Goal: Find specific page/section: Find specific page/section

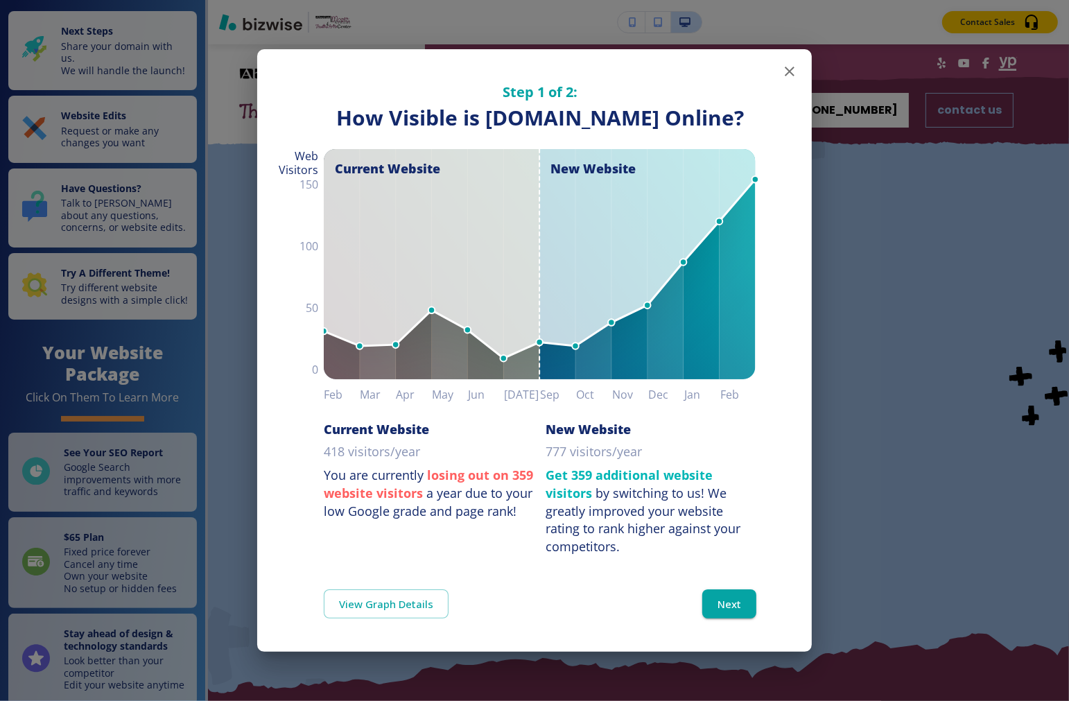
click at [741, 63] on icon "button" at bounding box center [789, 71] width 17 height 17
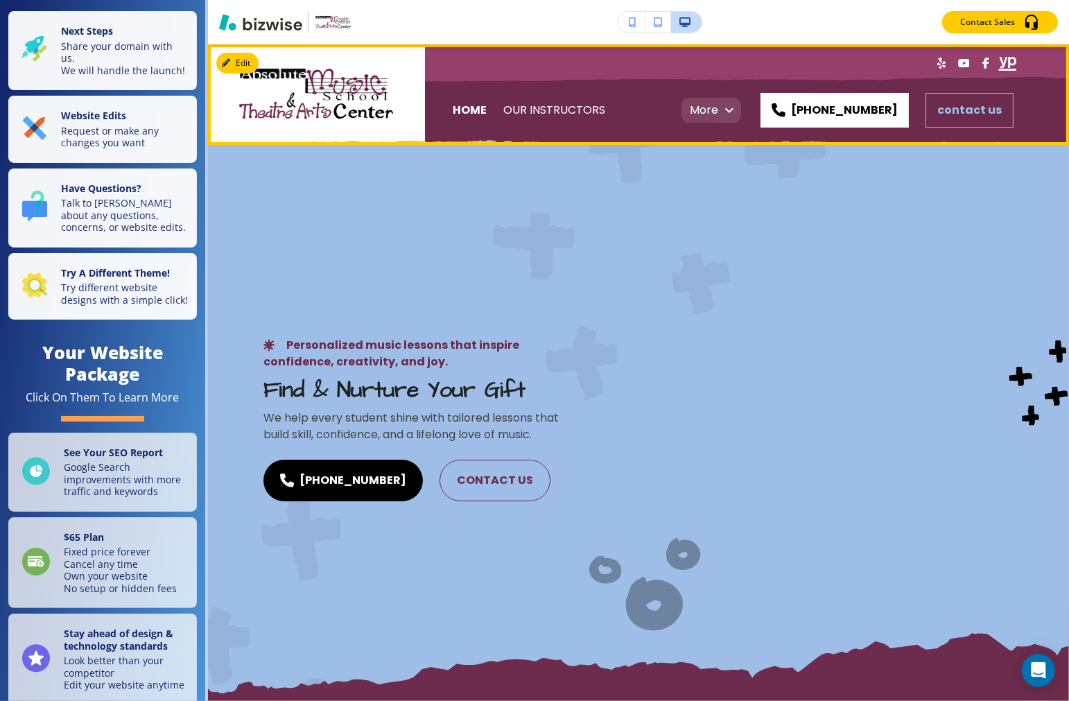
click at [718, 107] on p "More" at bounding box center [704, 110] width 28 height 39
